Goal: Find specific page/section: Find specific page/section

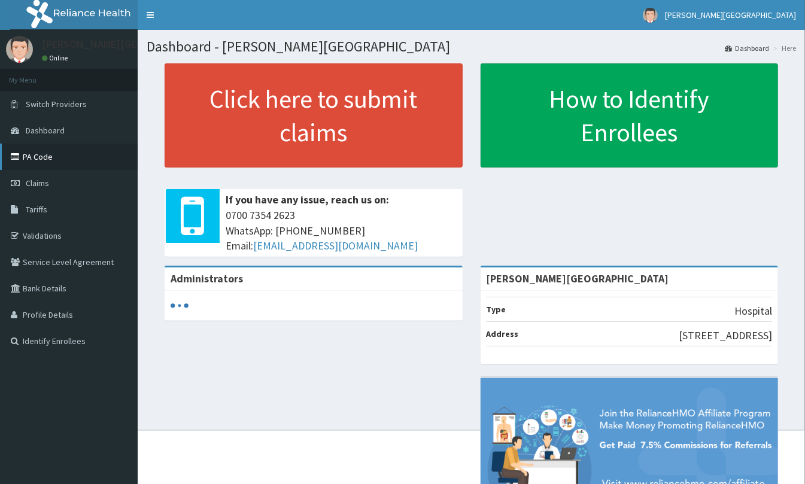
click at [30, 156] on link "PA Code" at bounding box center [69, 157] width 138 height 26
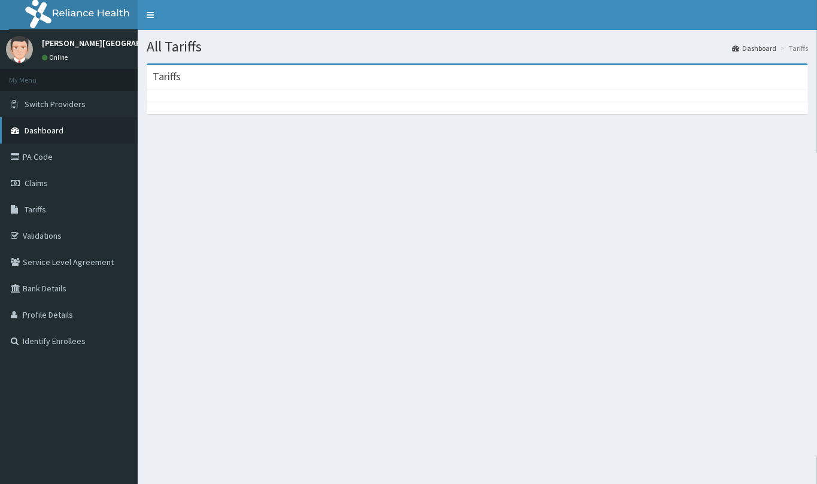
click at [46, 121] on link "Dashboard" at bounding box center [69, 130] width 138 height 26
click at [34, 151] on link "PA Code" at bounding box center [69, 157] width 138 height 26
click at [53, 207] on link "Tariffs" at bounding box center [69, 209] width 138 height 26
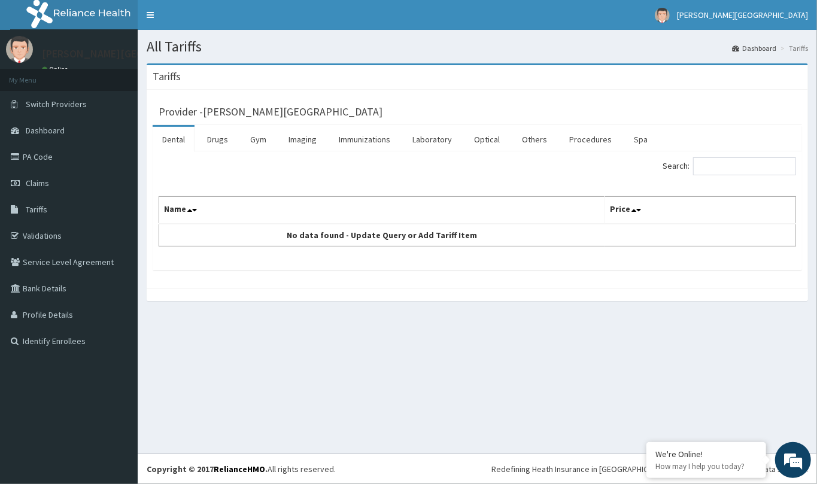
click at [759, 110] on div "Provider - Coxwell Hospital" at bounding box center [478, 110] width 638 height 17
click at [216, 140] on link "Drugs" at bounding box center [218, 139] width 40 height 25
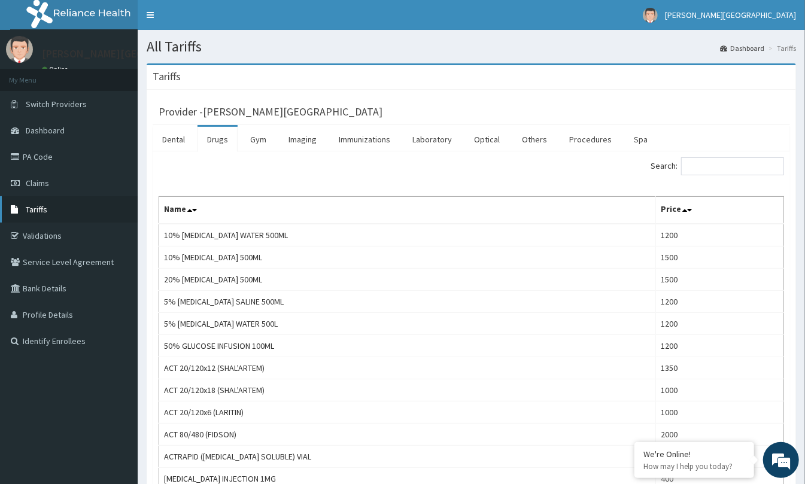
click at [60, 211] on link "Tariffs" at bounding box center [69, 209] width 138 height 26
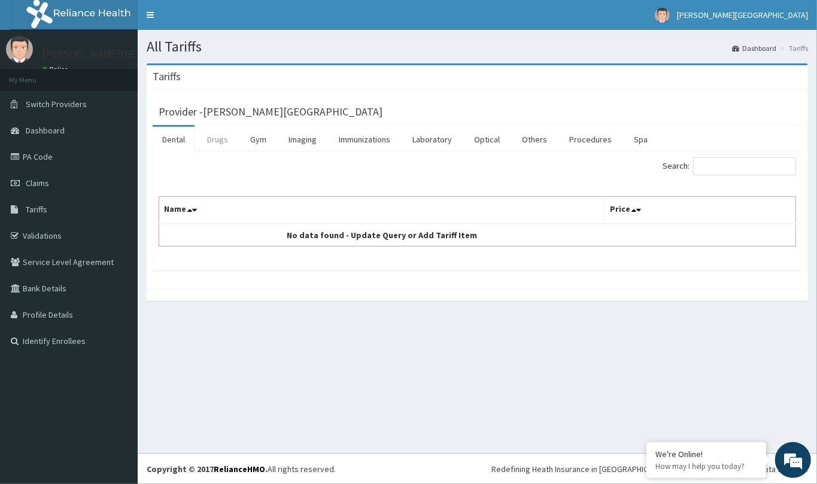
click at [226, 140] on link "Drugs" at bounding box center [218, 139] width 40 height 25
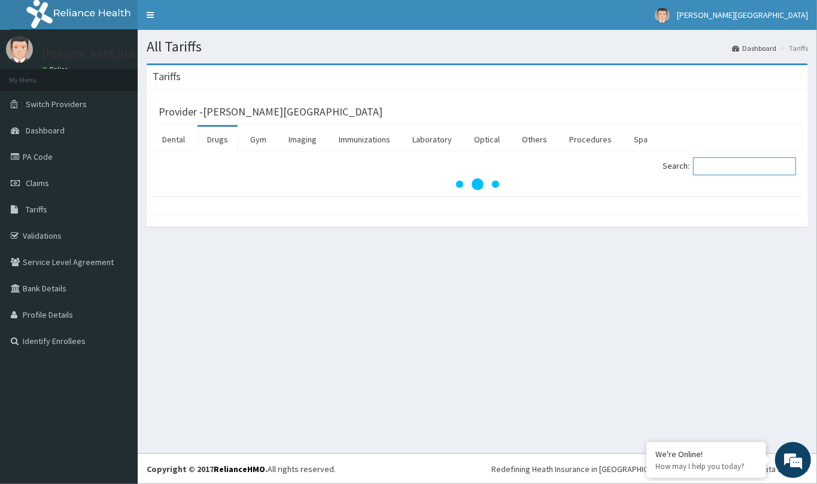
click at [731, 166] on input "Search:" at bounding box center [744, 167] width 103 height 18
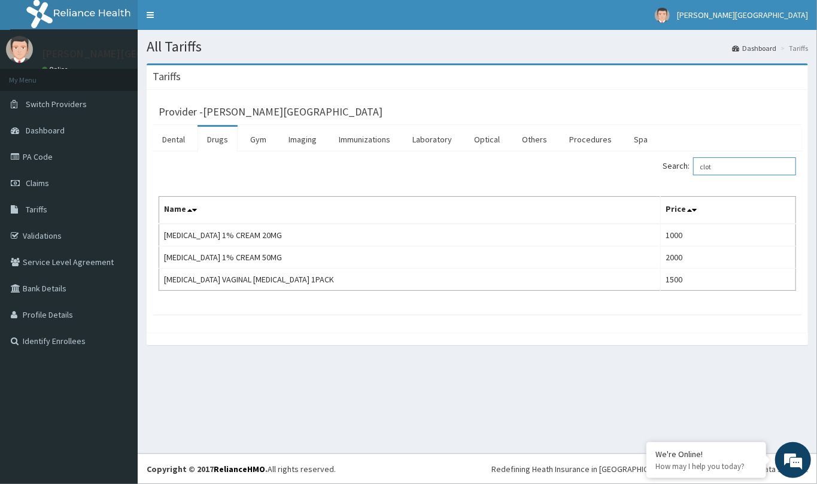
type input "clot"
click at [56, 160] on link "PA Code" at bounding box center [69, 157] width 138 height 26
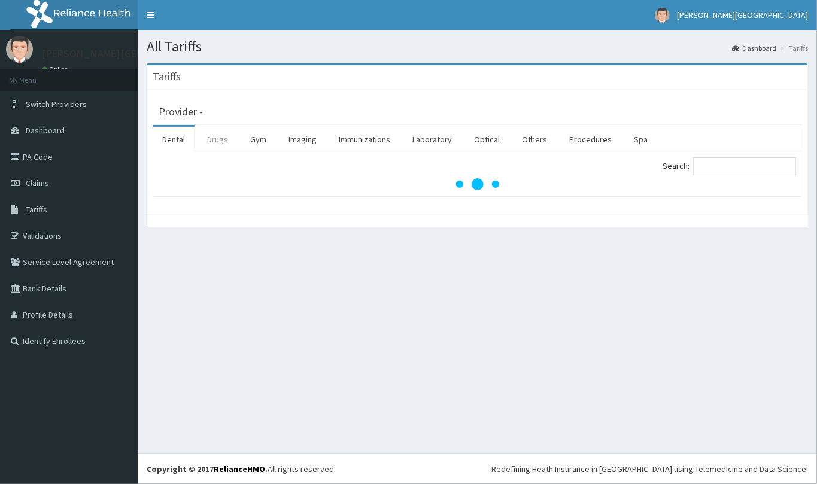
click at [225, 140] on link "Drugs" at bounding box center [218, 139] width 40 height 25
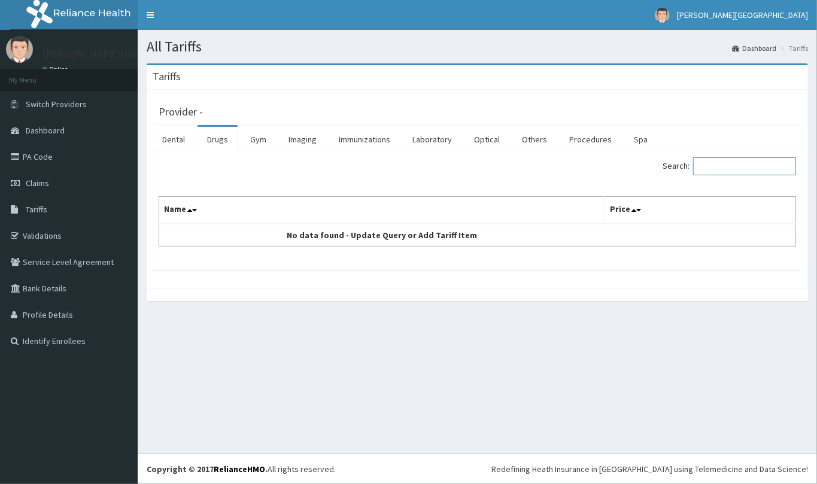
click at [714, 166] on input "Search:" at bounding box center [744, 167] width 103 height 18
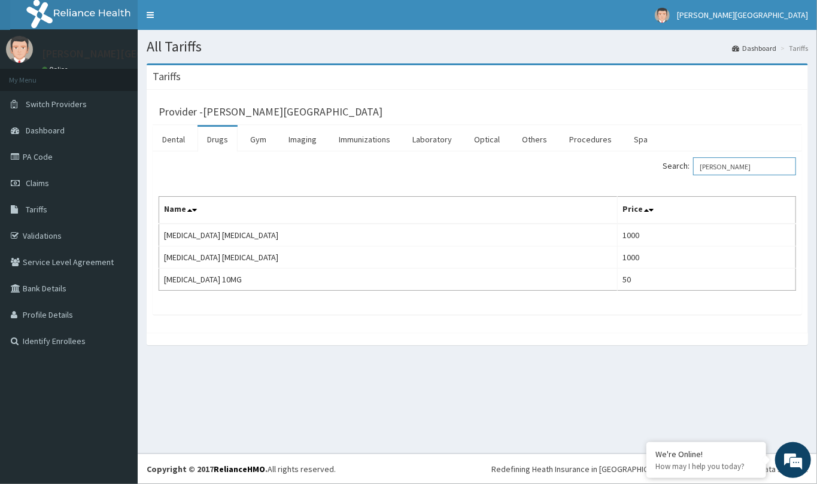
type input "[PERSON_NAME]"
click at [42, 153] on link "PA Code" at bounding box center [69, 157] width 138 height 26
